Goal: Task Accomplishment & Management: Use online tool/utility

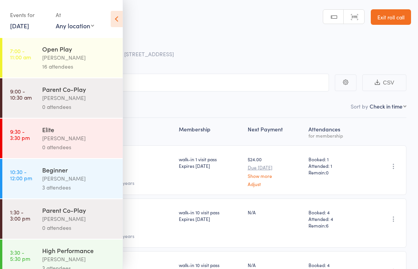
click at [29, 23] on link "[DATE]" at bounding box center [19, 25] width 19 height 9
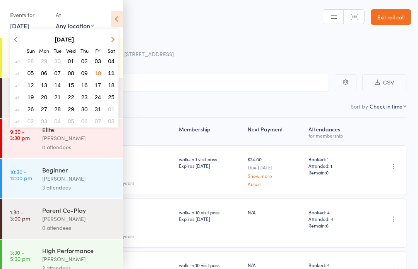
click at [112, 71] on span "11" at bounding box center [111, 73] width 7 height 7
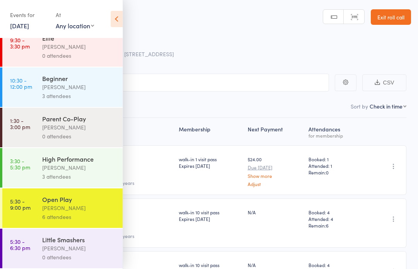
scroll to position [98, 0]
click at [106, 204] on div "[PERSON_NAME]" at bounding box center [79, 207] width 74 height 9
click at [118, 14] on icon at bounding box center [117, 19] width 12 height 16
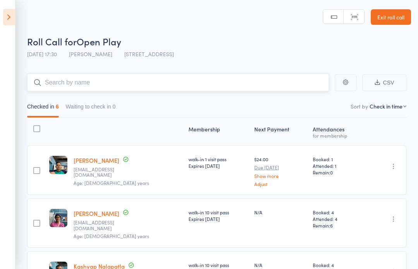
click at [164, 78] on input "search" at bounding box center [178, 83] width 302 height 18
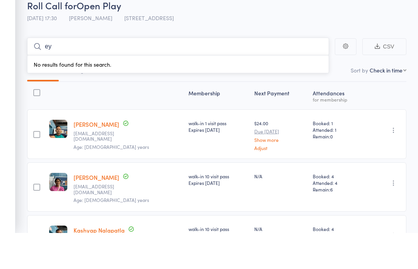
type input "e"
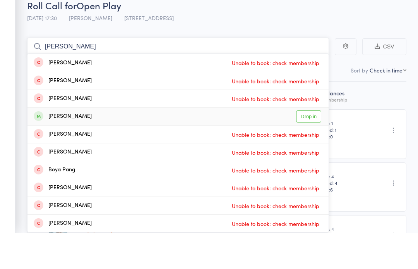
type input "[PERSON_NAME]"
click at [308, 146] on link "Drop in" at bounding box center [308, 152] width 25 height 12
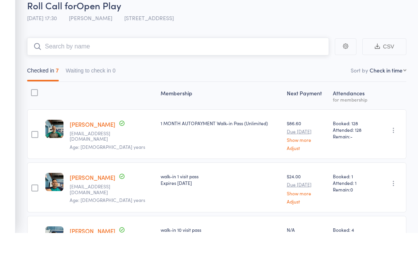
click at [269, 74] on input "search" at bounding box center [178, 83] width 302 height 18
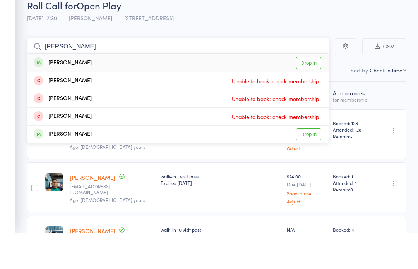
type input "[PERSON_NAME]"
click at [314, 93] on link "Drop in" at bounding box center [308, 99] width 25 height 12
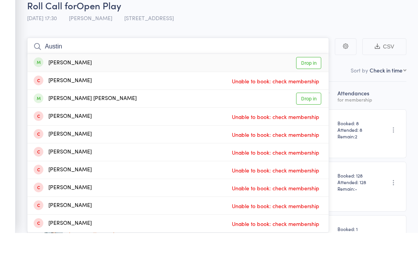
type input "Austin"
click at [311, 93] on link "Drop in" at bounding box center [308, 99] width 25 height 12
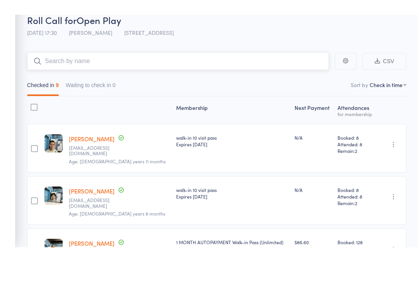
scroll to position [36, 0]
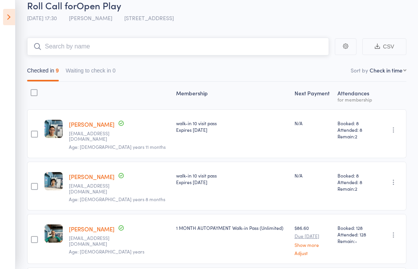
click at [68, 51] on input "search" at bounding box center [178, 47] width 302 height 18
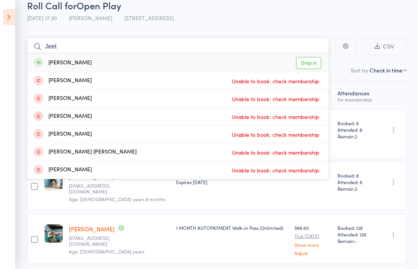
type input "Jeet"
click at [311, 58] on link "Drop in" at bounding box center [308, 63] width 25 height 12
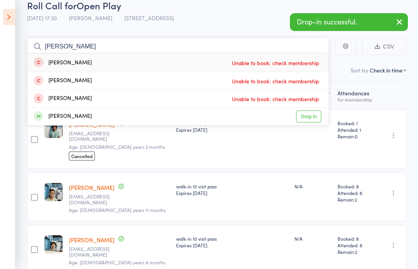
type input "[PERSON_NAME]"
click at [314, 115] on link "Drop in" at bounding box center [308, 116] width 25 height 12
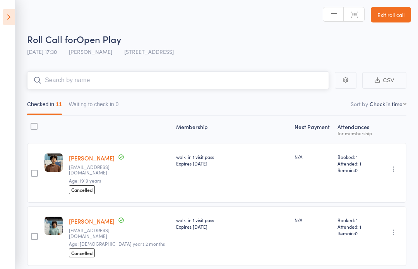
scroll to position [0, 0]
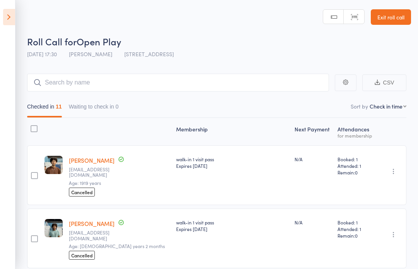
click at [0, 13] on aside "Events for [DATE] D Oct, YYYY [DATE] Sun Mon Tue Wed Thu Fri Sat 40 28 29 30 01…" at bounding box center [7, 134] width 15 height 269
click at [7, 18] on icon at bounding box center [9, 17] width 12 height 16
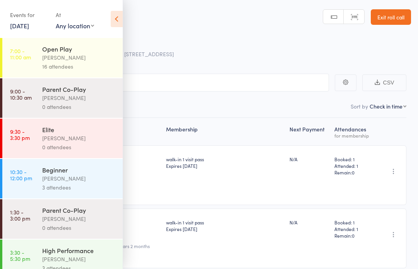
click at [91, 58] on div "[PERSON_NAME]" at bounding box center [79, 57] width 74 height 9
click at [100, 61] on div "[PERSON_NAME]" at bounding box center [79, 57] width 74 height 9
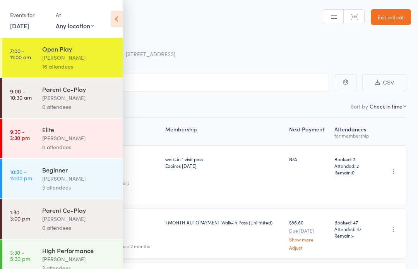
click at [120, 17] on icon at bounding box center [117, 19] width 12 height 16
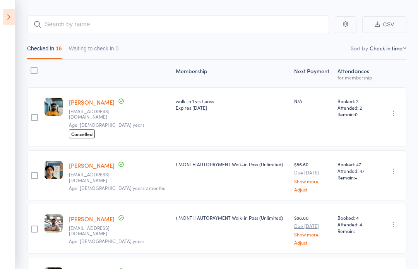
scroll to position [57, 0]
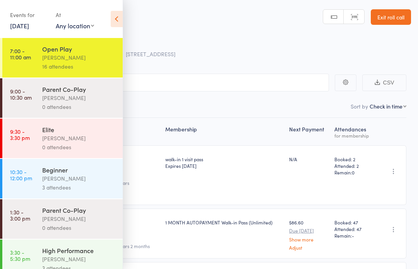
click at [101, 62] on div "[PERSON_NAME]" at bounding box center [79, 57] width 74 height 9
click at [120, 16] on icon at bounding box center [117, 19] width 12 height 16
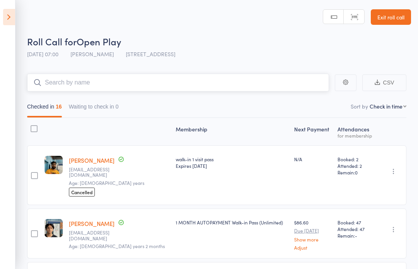
click at [202, 90] on input "search" at bounding box center [178, 83] width 302 height 18
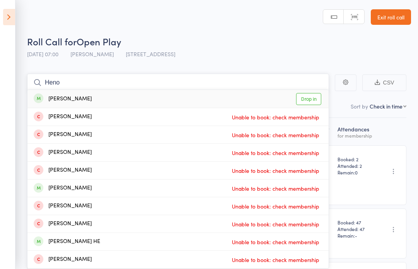
type input "Heno"
click at [306, 104] on link "Drop in" at bounding box center [308, 99] width 25 height 12
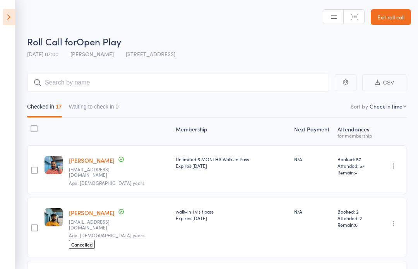
click at [10, 14] on icon at bounding box center [9, 17] width 12 height 16
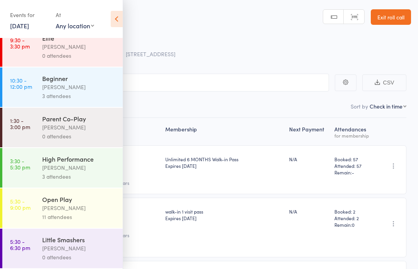
scroll to position [98, 0]
click at [93, 166] on div "[PERSON_NAME]" at bounding box center [79, 167] width 74 height 9
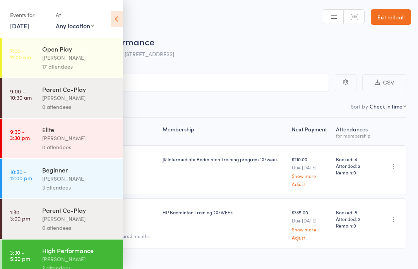
click at [121, 17] on icon at bounding box center [117, 19] width 12 height 16
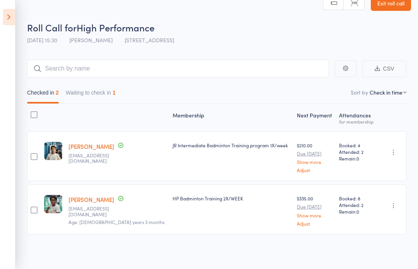
scroll to position [15, 0]
click at [112, 92] on button "Waiting to check in 1" at bounding box center [91, 95] width 50 height 18
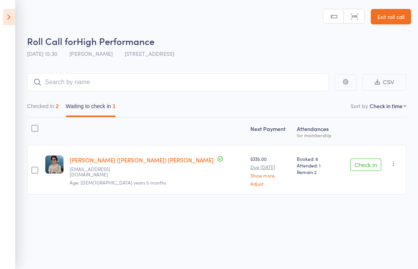
scroll to position [5, 0]
click at [48, 108] on button "Checked in 2" at bounding box center [43, 108] width 32 height 18
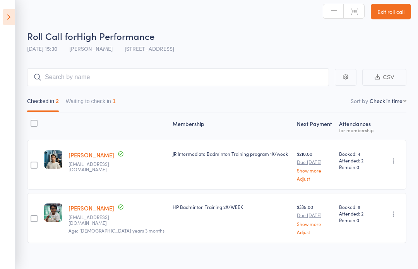
click at [14, 18] on icon at bounding box center [9, 17] width 12 height 16
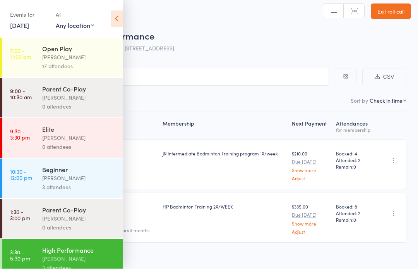
click at [106, 183] on div "[PERSON_NAME]" at bounding box center [79, 178] width 74 height 9
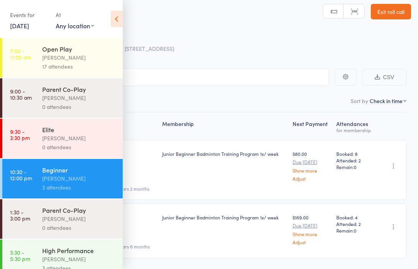
click at [122, 14] on icon at bounding box center [117, 19] width 12 height 16
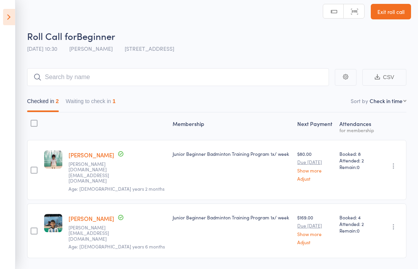
click at [10, 14] on icon at bounding box center [9, 17] width 12 height 16
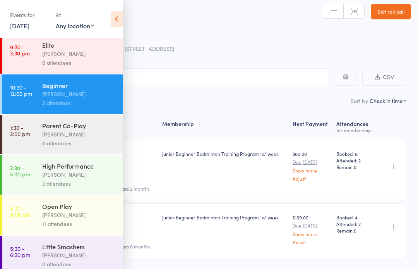
scroll to position [81, 0]
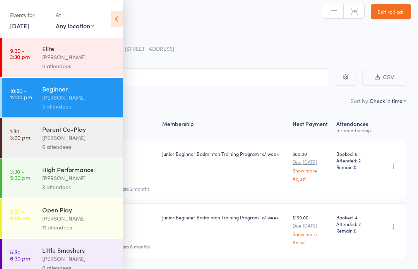
click at [78, 222] on div "[PERSON_NAME]" at bounding box center [79, 218] width 74 height 9
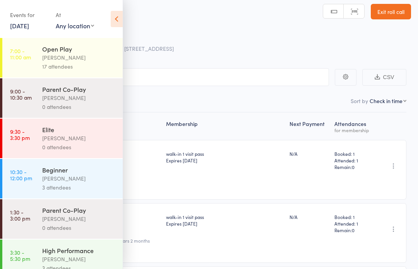
click at [117, 17] on icon at bounding box center [117, 19] width 12 height 16
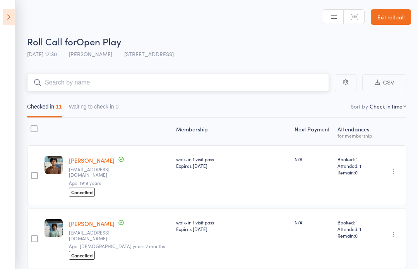
click at [68, 79] on input "search" at bounding box center [178, 83] width 302 height 18
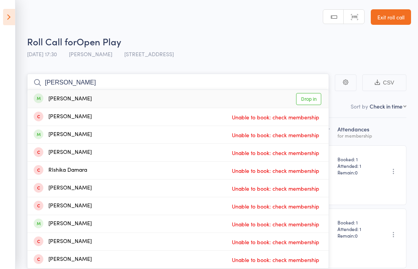
type input "Rishab"
click at [319, 100] on link "Drop in" at bounding box center [308, 99] width 25 height 12
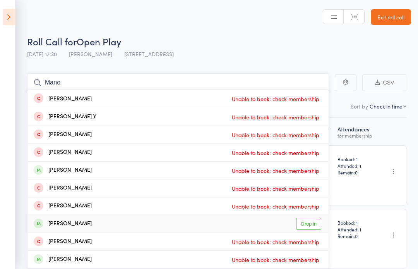
type input "Mano"
click at [314, 225] on link "Drop in" at bounding box center [308, 223] width 25 height 12
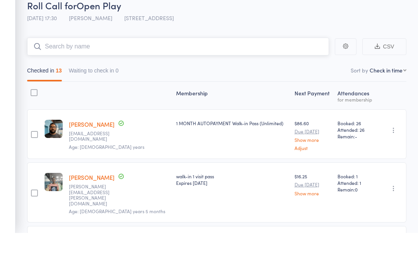
scroll to position [36, 0]
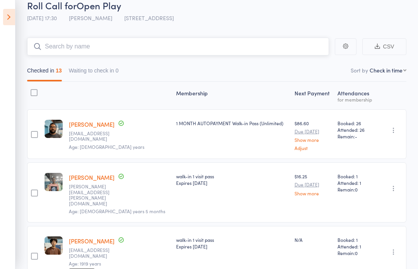
click at [116, 49] on input "search" at bounding box center [178, 47] width 302 height 18
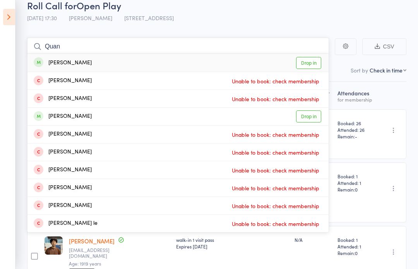
type input "Quan"
click at [315, 67] on link "Drop in" at bounding box center [308, 63] width 25 height 12
